Goal: Information Seeking & Learning: Learn about a topic

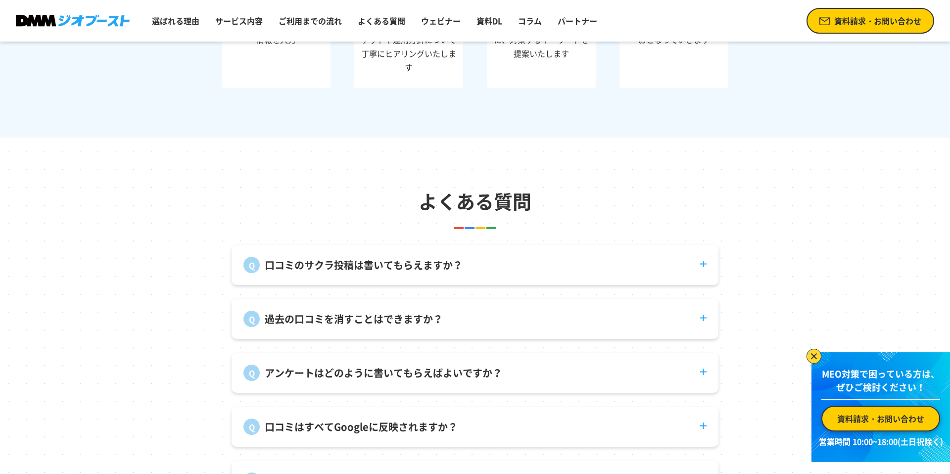
scroll to position [3723, 0]
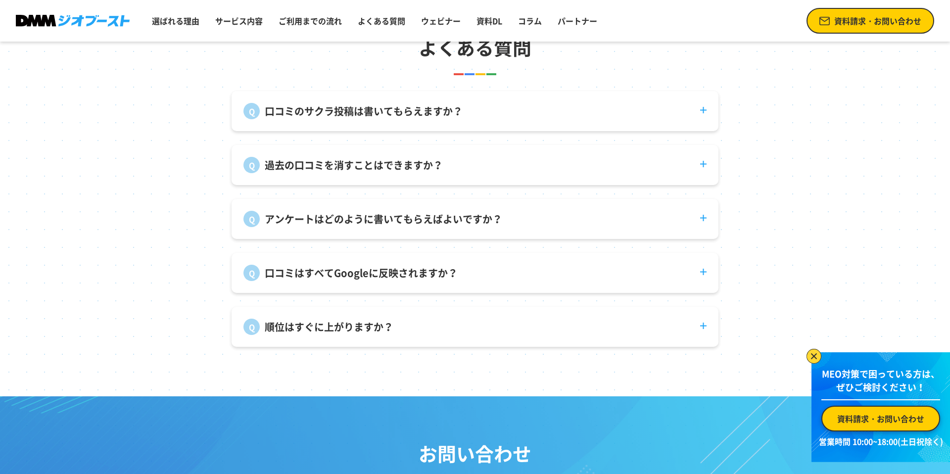
click at [397, 110] on p "口コミのサクラ投稿は書いてもらえますか？" at bounding box center [364, 111] width 198 height 15
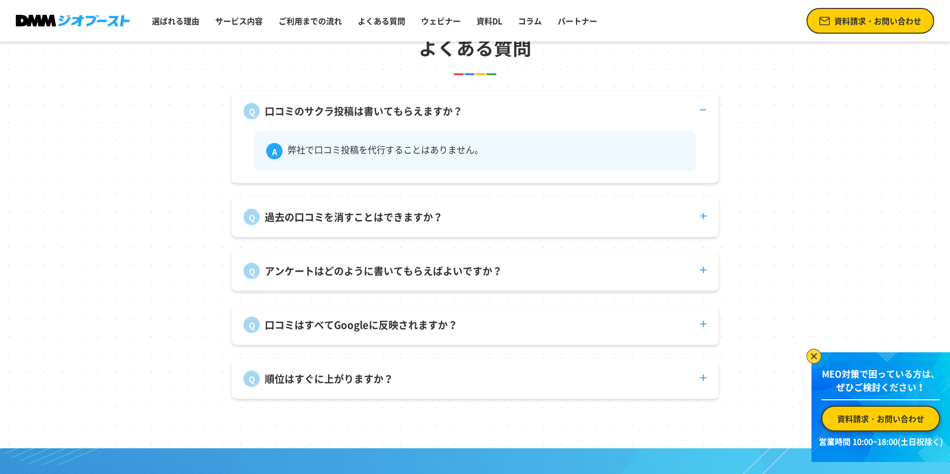
click at [449, 119] on dt "口コミのサクラ投稿は書いてもらえますか？" at bounding box center [475, 105] width 487 height 28
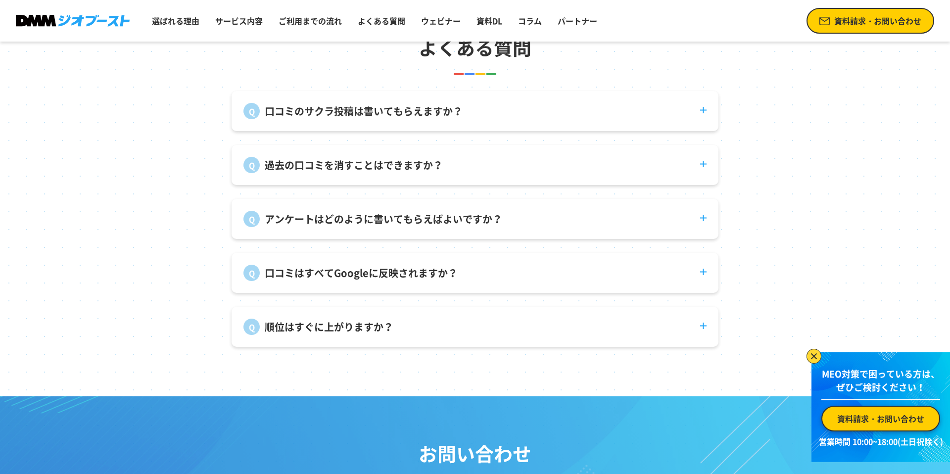
click at [425, 175] on div "過去の口コミを消すことはできますか？ 投稿者自身が削除する必要があります。" at bounding box center [475, 165] width 487 height 40
click at [425, 163] on p "過去の口コミを消すことはできますか？" at bounding box center [354, 165] width 178 height 15
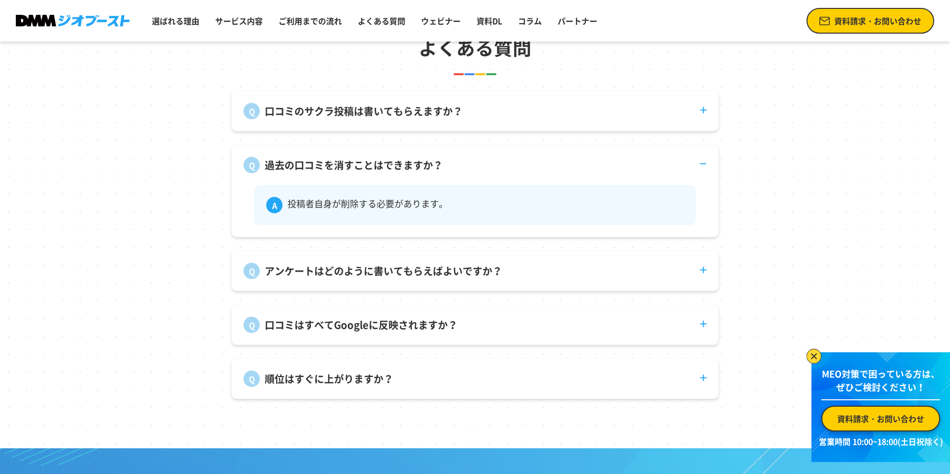
click at [429, 276] on p "アンケートはどのように書いてもらえばよいですか？" at bounding box center [384, 271] width 238 height 15
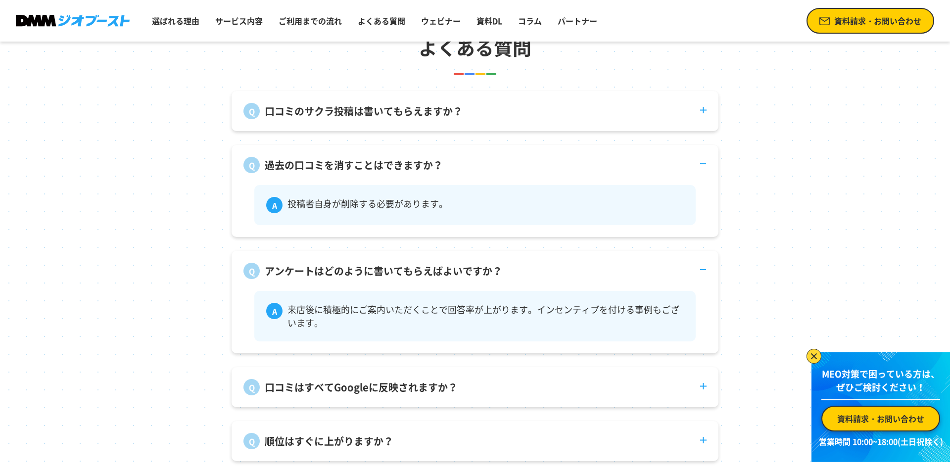
click at [454, 163] on dt "過去の口コミを消すことはできますか？" at bounding box center [475, 159] width 487 height 28
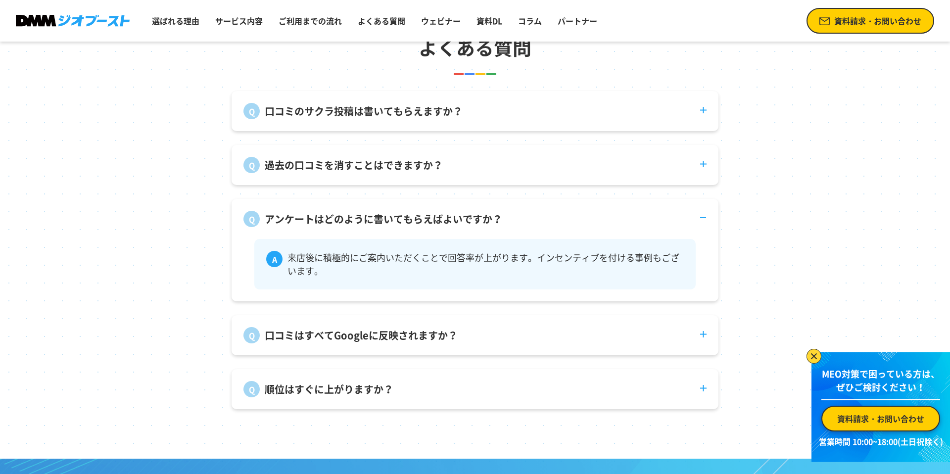
click at [471, 222] on p "アンケートはどのように書いてもらえばよいですか？" at bounding box center [384, 219] width 238 height 15
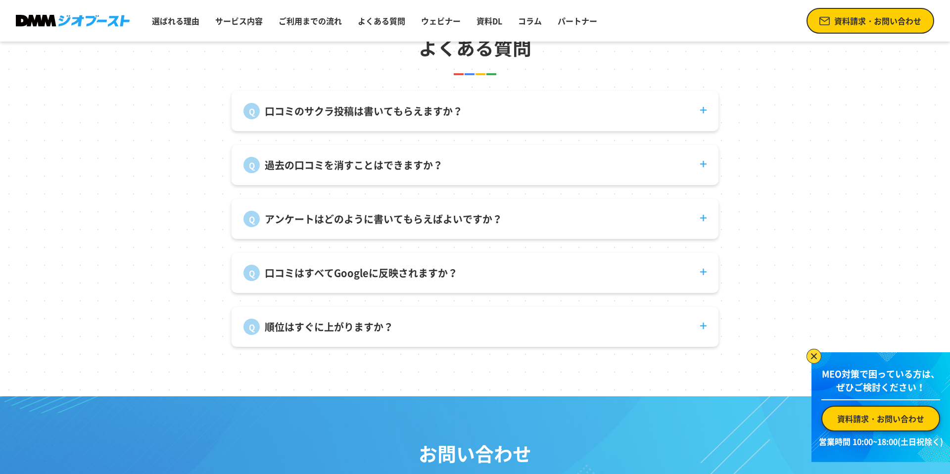
click at [471, 222] on p "アンケートはどのように書いてもらえばよいですか？" at bounding box center [384, 219] width 238 height 15
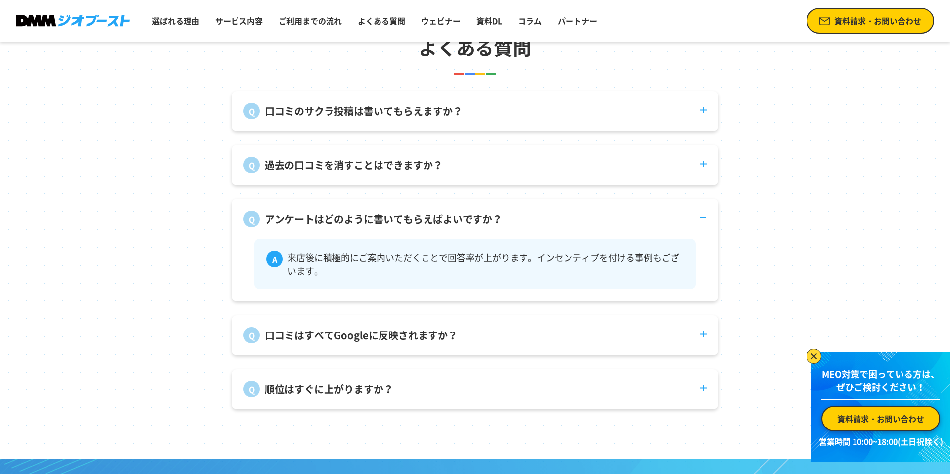
click at [471, 222] on p "アンケートはどのように書いてもらえばよいですか？" at bounding box center [384, 219] width 238 height 15
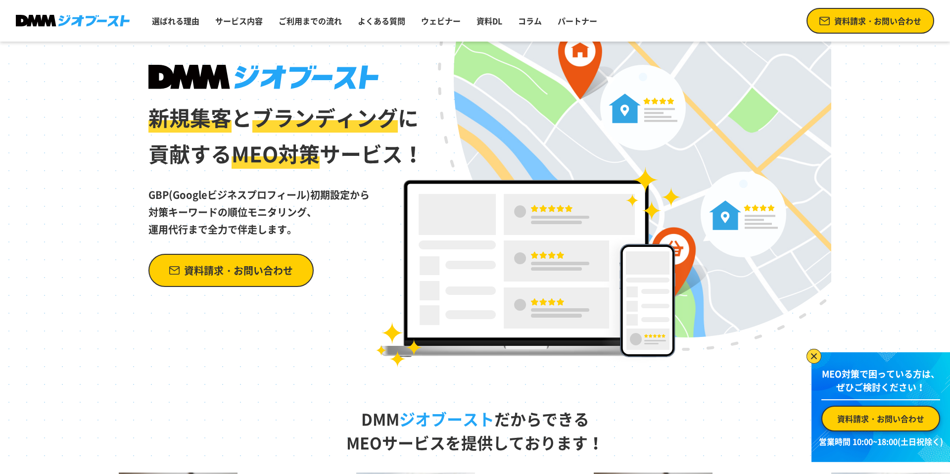
scroll to position [44, 0]
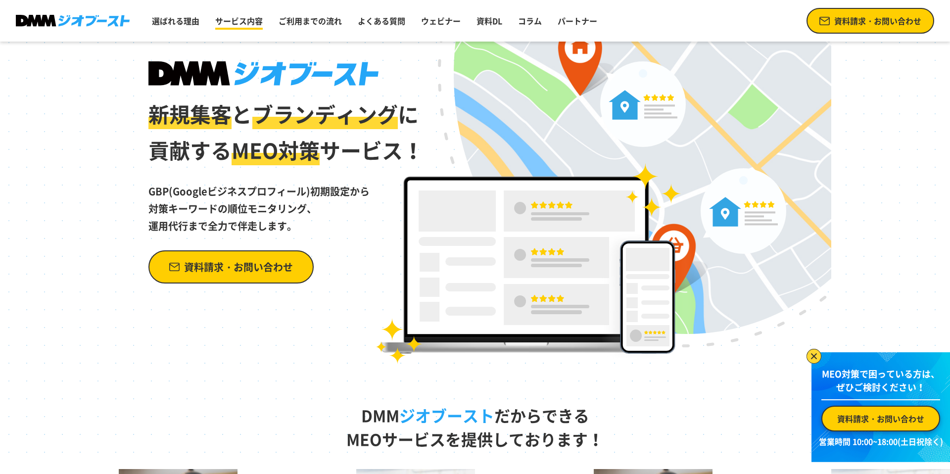
click at [248, 20] on link "サービス内容" at bounding box center [238, 21] width 55 height 20
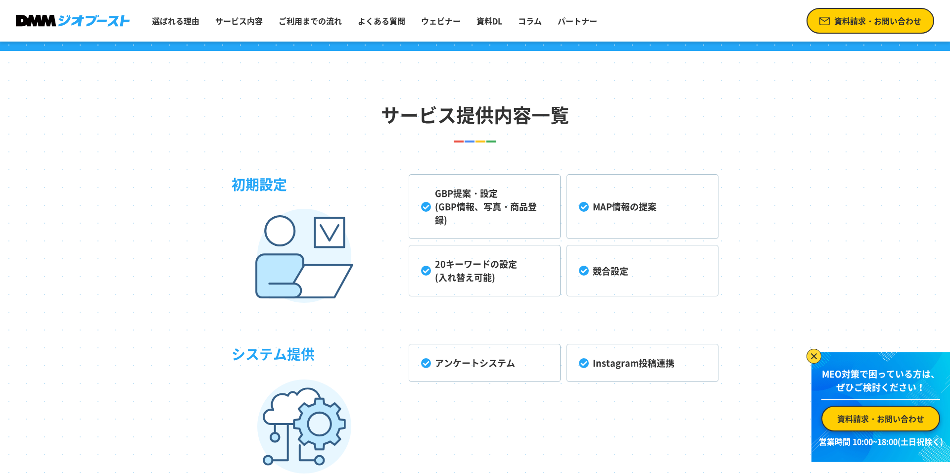
scroll to position [2521, 0]
